Goal: Transaction & Acquisition: Purchase product/service

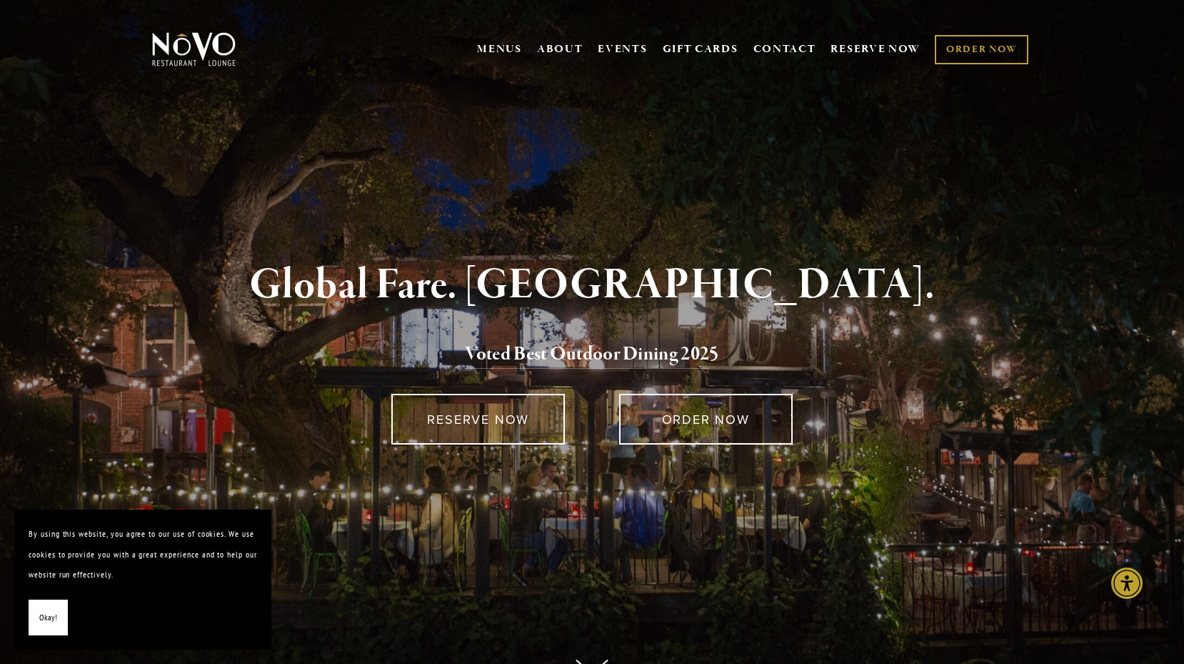
drag, startPoint x: 51, startPoint y: 614, endPoint x: 59, endPoint y: 616, distance: 8.1
click at [51, 614] on span "Okay!" at bounding box center [48, 617] width 18 height 21
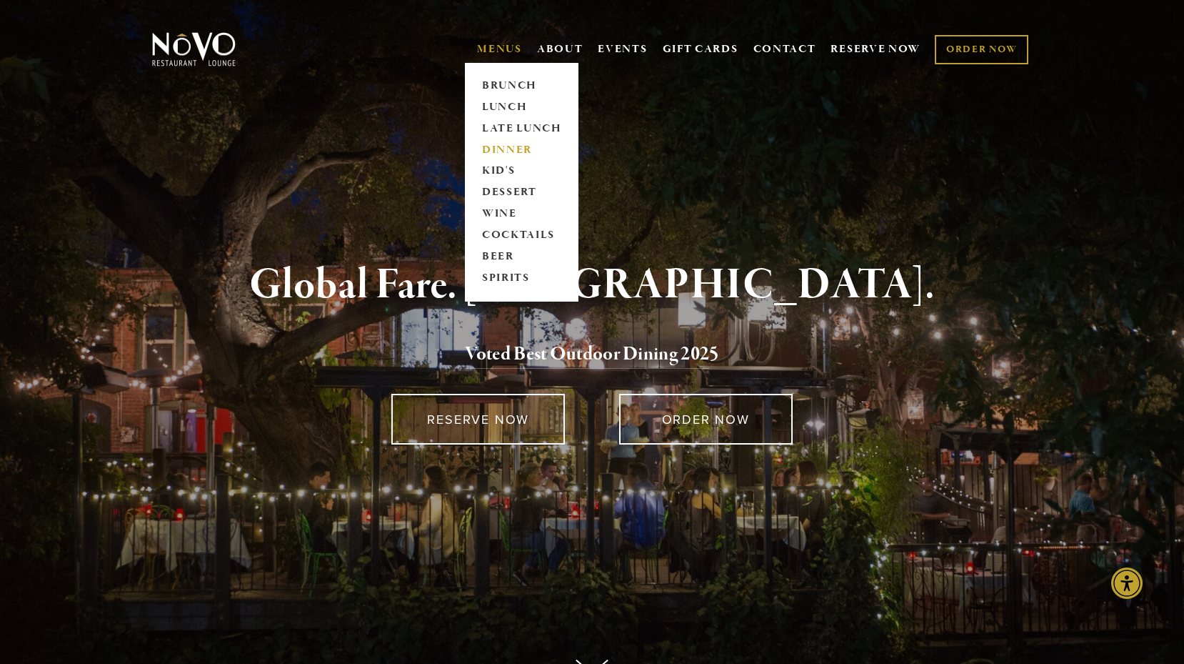
click at [492, 148] on link "DINNER" at bounding box center [521, 149] width 89 height 21
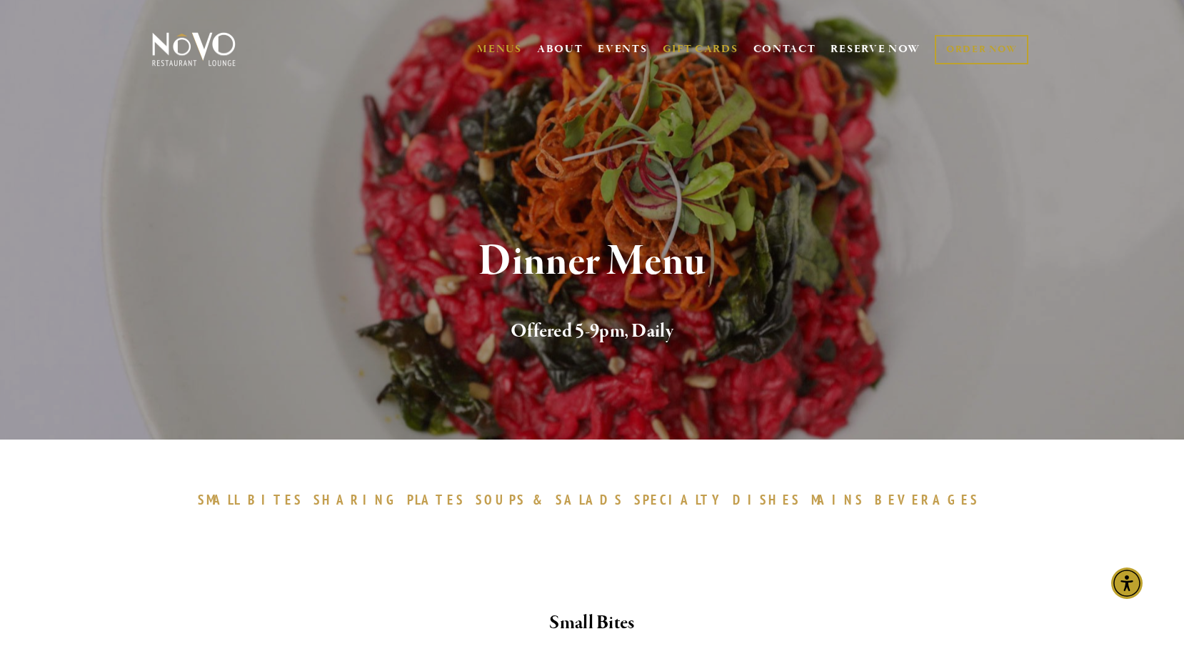
click at [692, 46] on link "GIFT CARDS" at bounding box center [701, 49] width 76 height 27
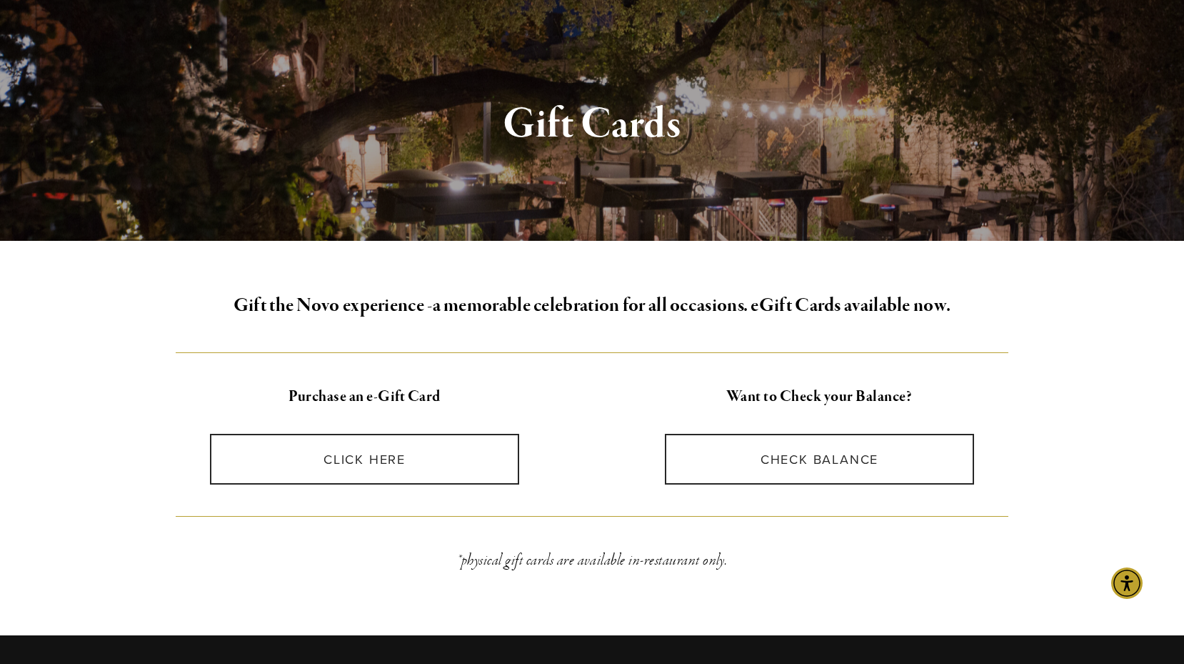
scroll to position [143, 0]
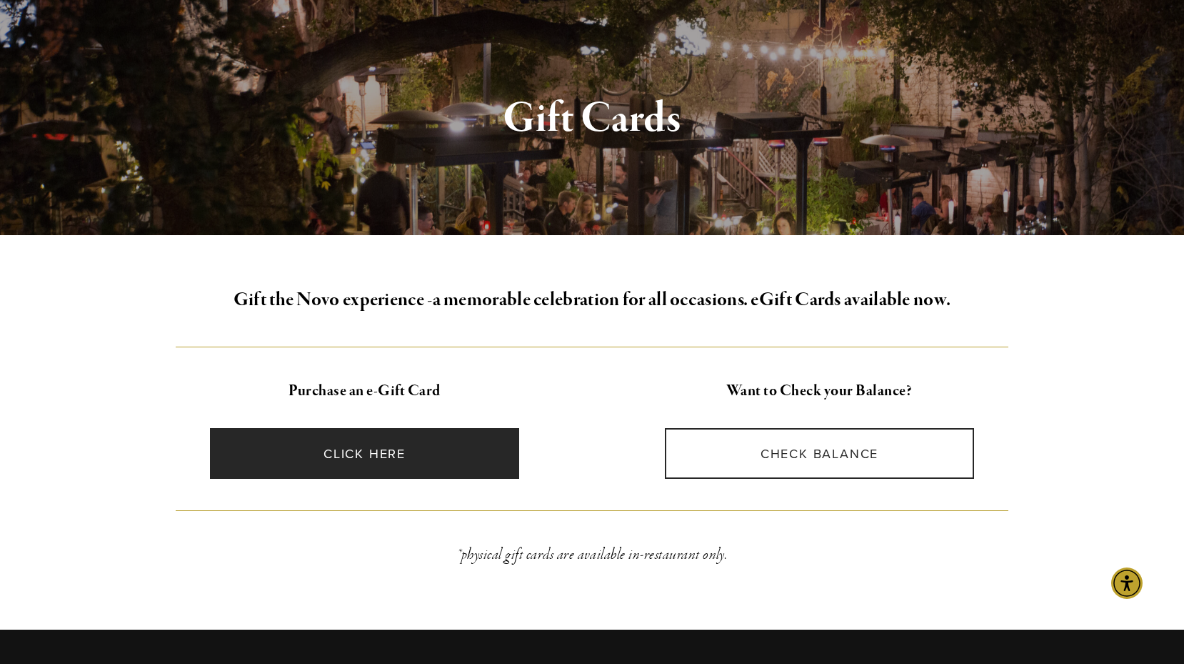
click at [386, 451] on link "CLICK HERE" at bounding box center [365, 453] width 310 height 51
